Goal: Contribute content

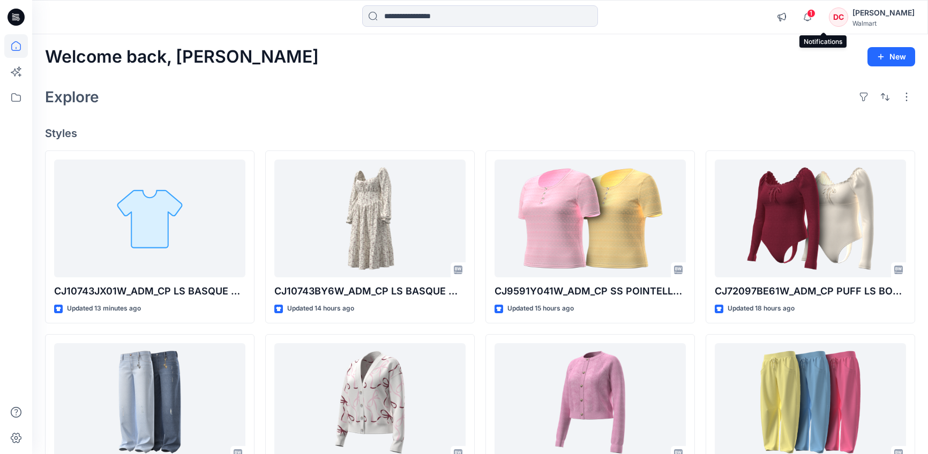
click at [815, 14] on span "1" at bounding box center [811, 13] width 9 height 9
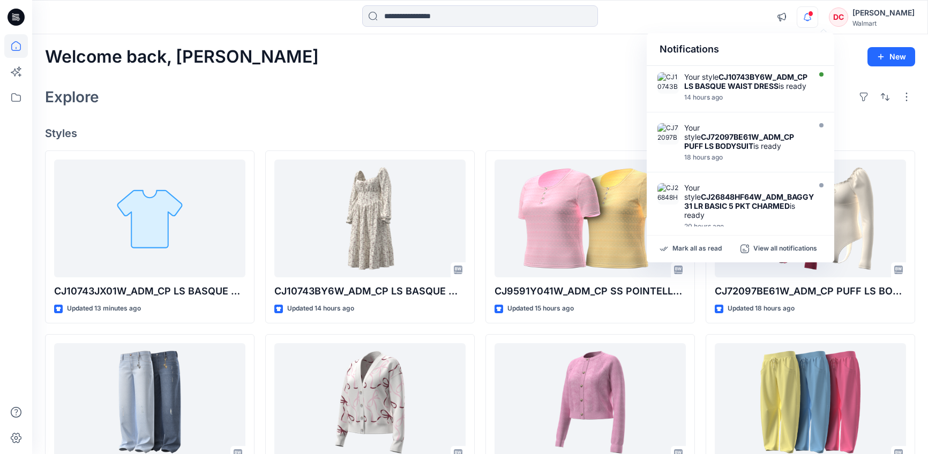
click at [813, 14] on span at bounding box center [810, 14] width 5 height 6
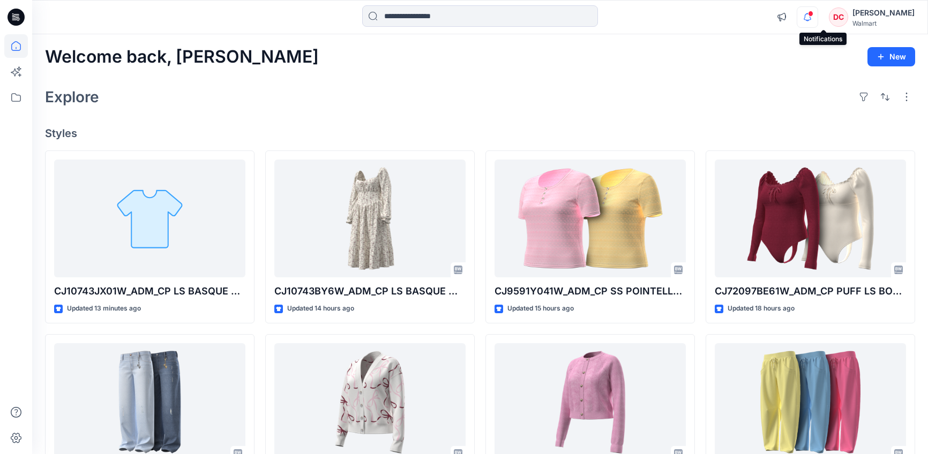
click at [811, 17] on icon "button" at bounding box center [807, 16] width 7 height 7
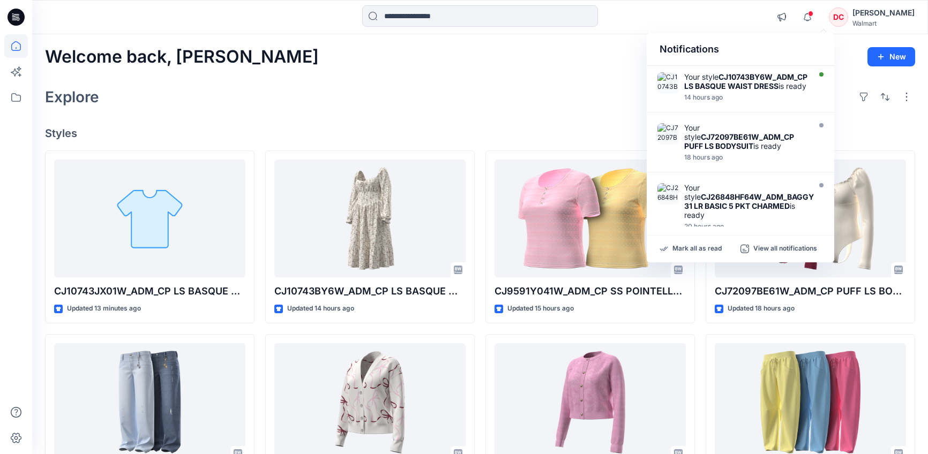
drag, startPoint x: 728, startPoint y: 86, endPoint x: 627, endPoint y: 83, distance: 101.3
click at [727, 86] on strong "CJ10743BY6W_ADM_CP LS BASQUE WAIST DRESS" at bounding box center [745, 81] width 123 height 18
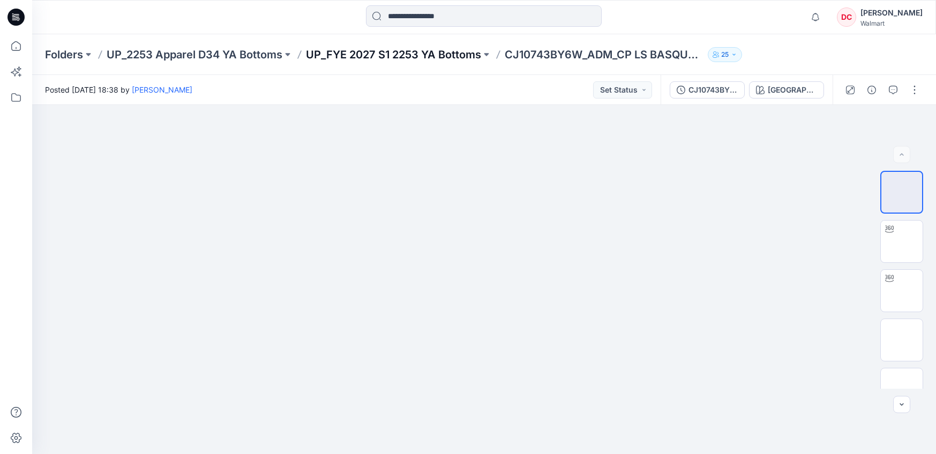
click at [333, 50] on p "UP_FYE 2027 S1 2253 YA Bottoms" at bounding box center [393, 54] width 175 height 15
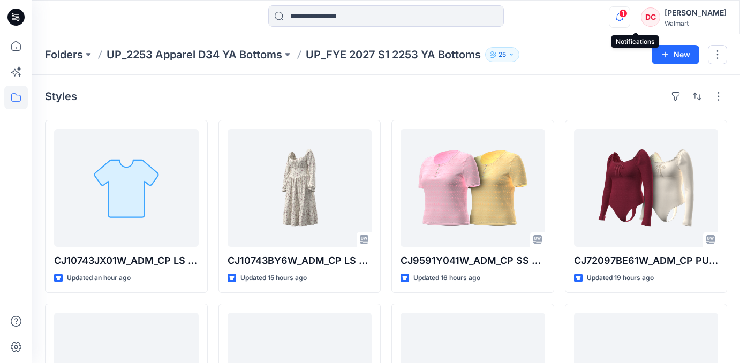
click at [624, 16] on icon "button" at bounding box center [619, 16] width 7 height 7
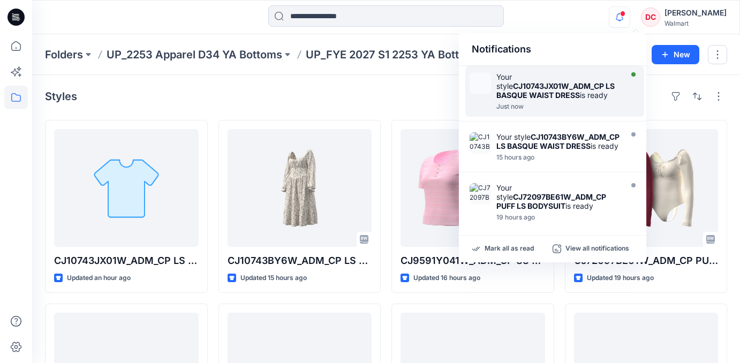
click at [557, 77] on div "Your style CJ10743JX01W_ADM_CP LS BASQUE WAIST DRESS is ready" at bounding box center [558, 85] width 123 height 27
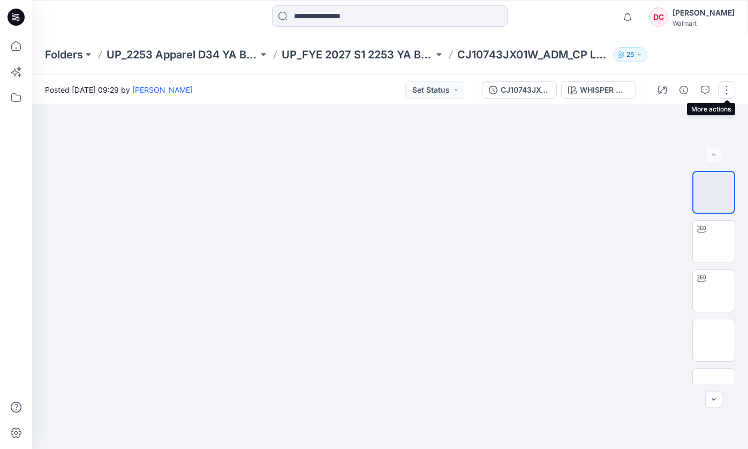
click at [726, 90] on button "button" at bounding box center [726, 89] width 17 height 17
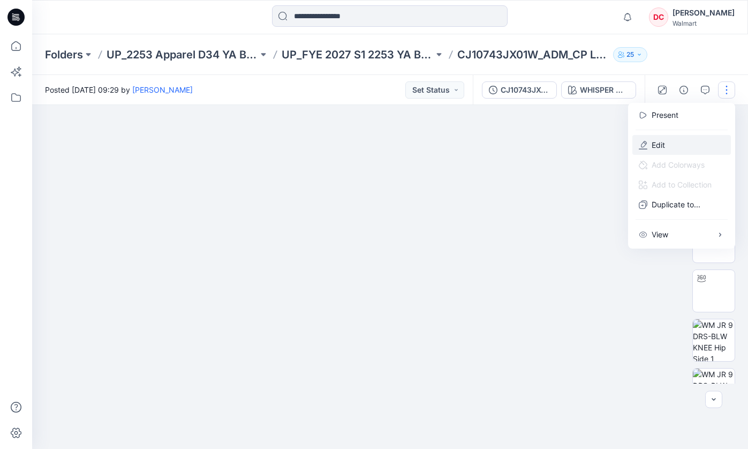
click at [659, 147] on p "Edit" at bounding box center [658, 144] width 13 height 11
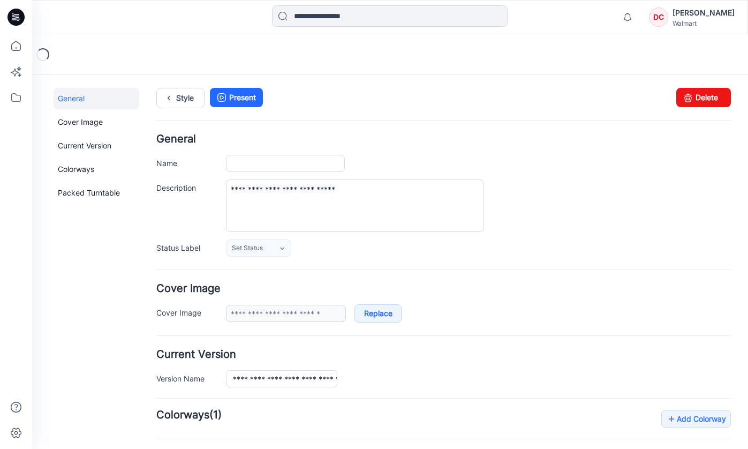
type input "**********"
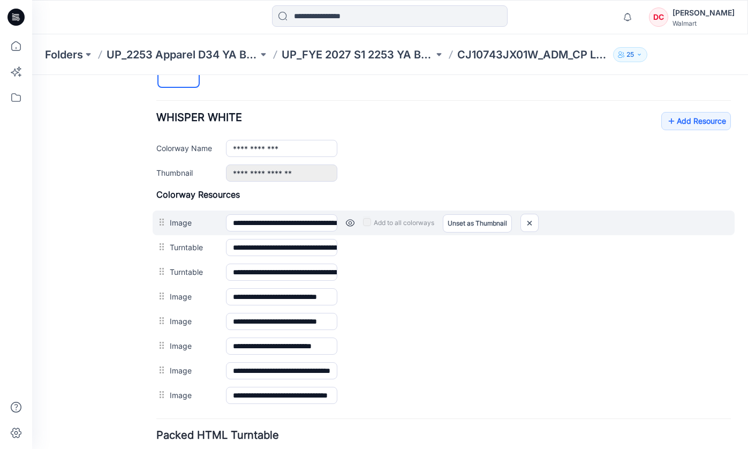
scroll to position [385, 0]
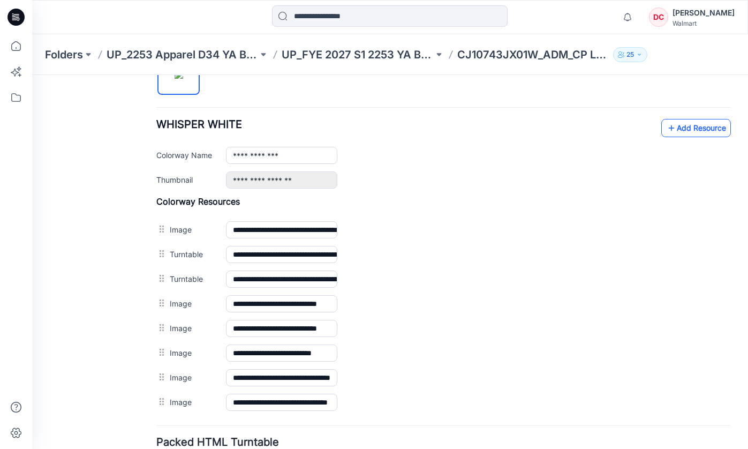
click at [666, 126] on icon at bounding box center [671, 127] width 11 height 17
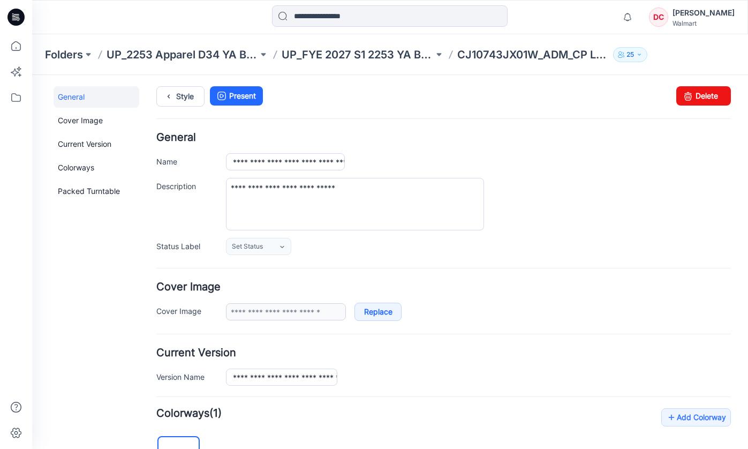
scroll to position [0, 0]
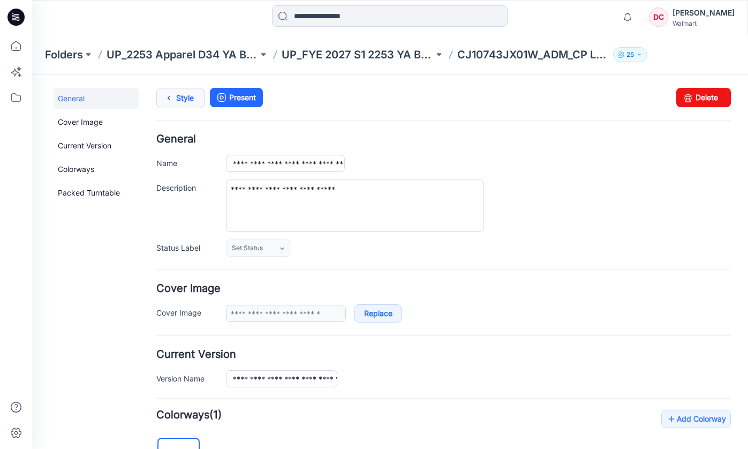
click at [187, 100] on link "Style" at bounding box center [180, 98] width 48 height 20
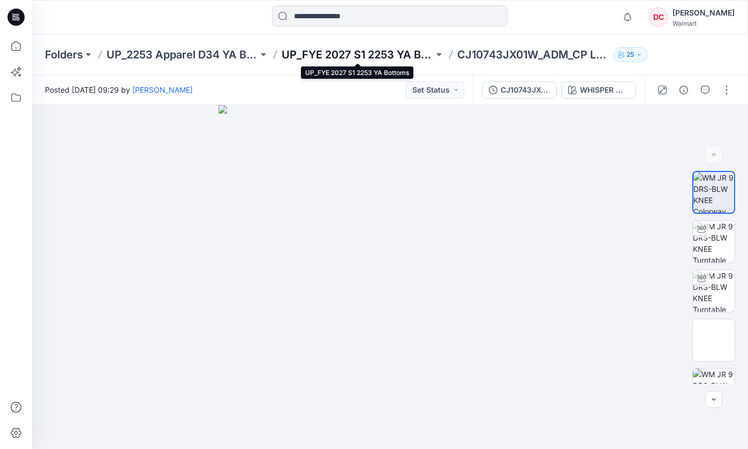
click at [302, 56] on p "UP_FYE 2027 S1 2253 YA Bottoms" at bounding box center [358, 54] width 152 height 15
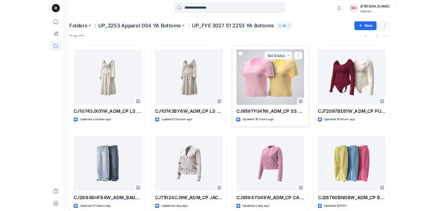
scroll to position [25, 0]
